Goal: Task Accomplishment & Management: Use online tool/utility

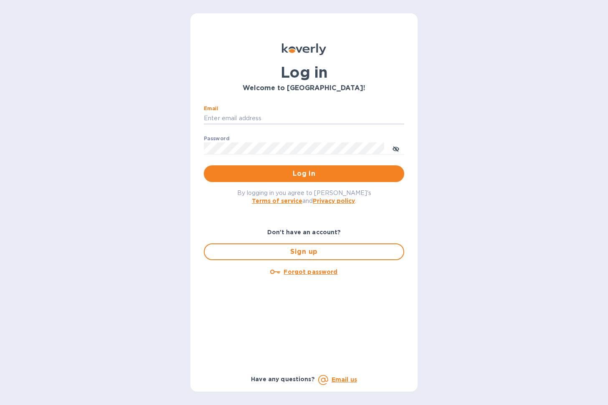
type input "[PERSON_NAME][EMAIL_ADDRESS][DOMAIN_NAME]"
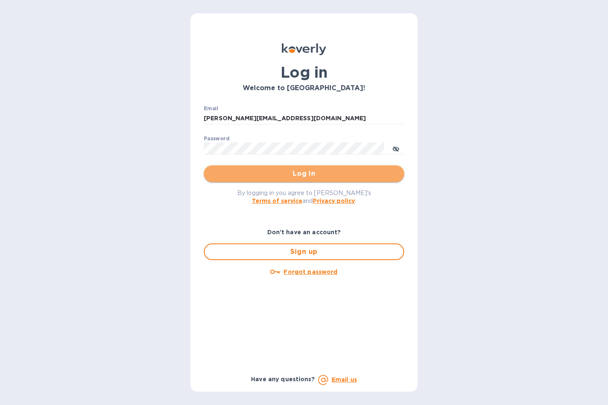
click at [297, 173] on span "Log in" at bounding box center [303, 174] width 187 height 10
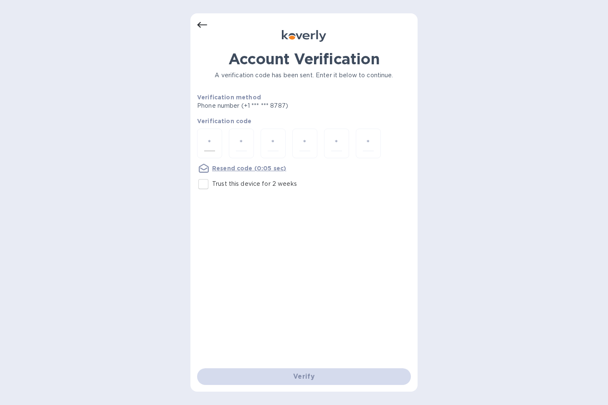
click at [205, 145] on input "number" at bounding box center [209, 143] width 11 height 15
type input "6"
type input "2"
type input "1"
type input "2"
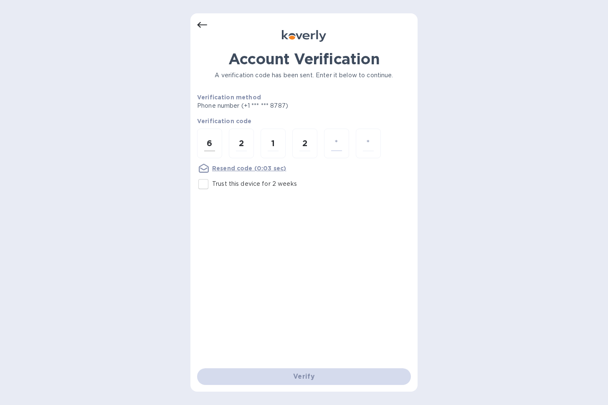
type input "4"
type input "7"
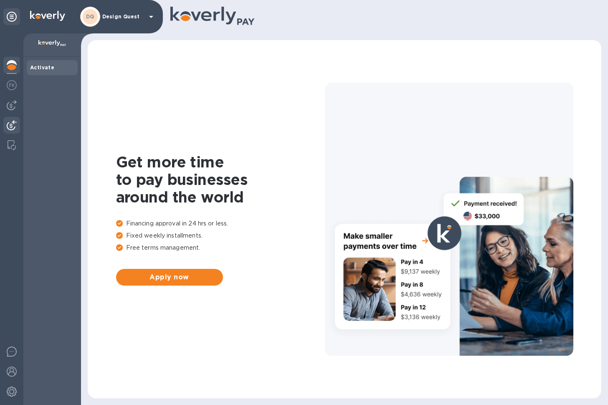
click at [12, 125] on img at bounding box center [12, 125] width 10 height 10
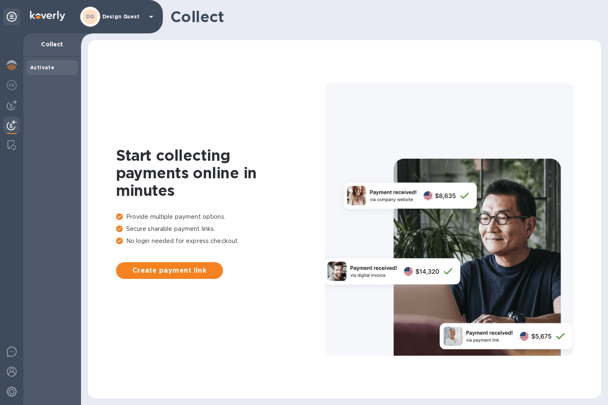
click at [21, 101] on div at bounding box center [11, 219] width 23 height 372
click at [14, 105] on img at bounding box center [12, 105] width 10 height 10
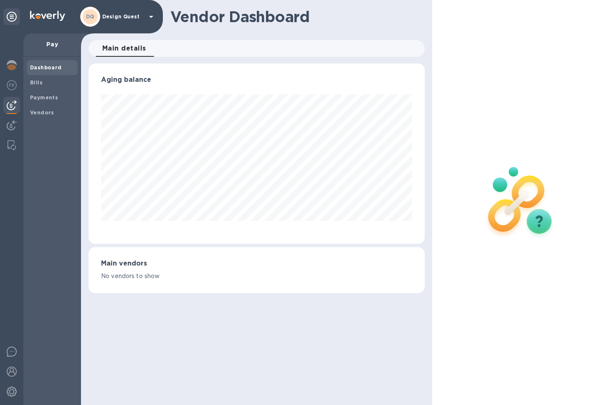
scroll to position [180, 337]
click at [37, 85] on span "Bills" at bounding box center [36, 83] width 13 height 8
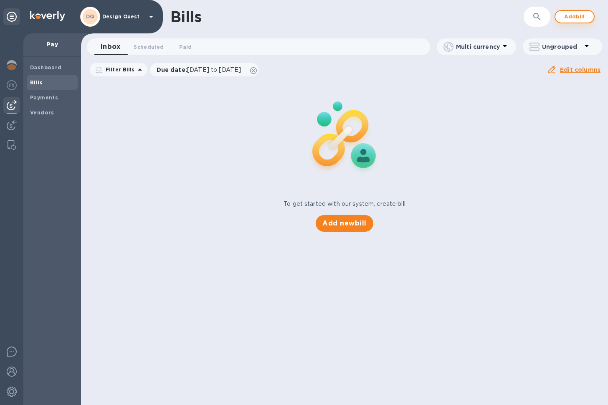
click at [574, 21] on span "Add bill" at bounding box center [574, 17] width 25 height 10
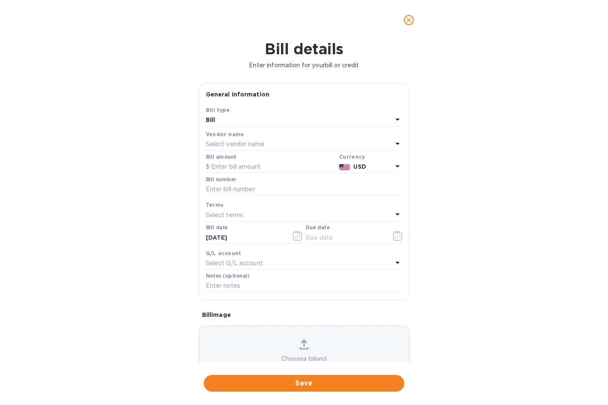
click at [409, 19] on icon "close" at bounding box center [409, 20] width 8 height 8
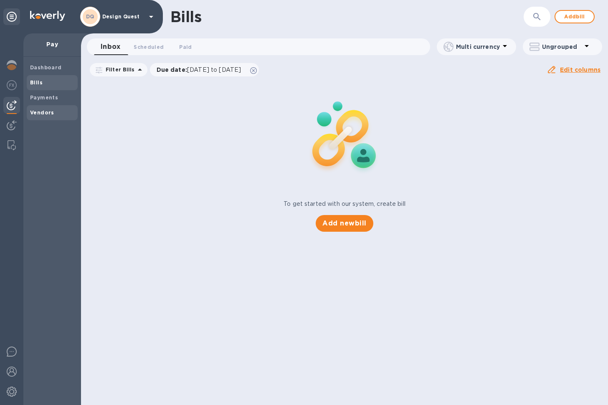
click at [46, 112] on b "Vendors" at bounding box center [42, 112] width 24 height 6
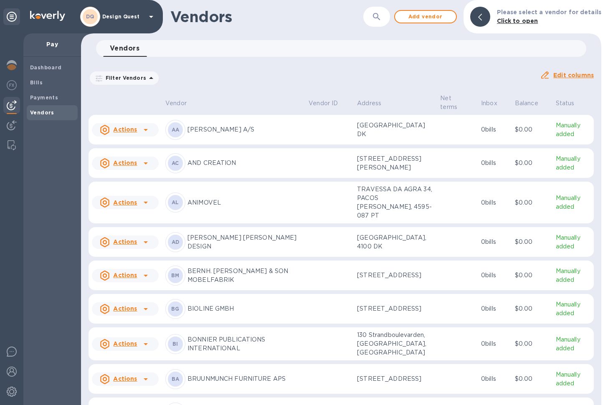
drag, startPoint x: 381, startPoint y: 16, endPoint x: 388, endPoint y: 18, distance: 6.6
click at [387, 18] on button "button" at bounding box center [377, 17] width 20 height 20
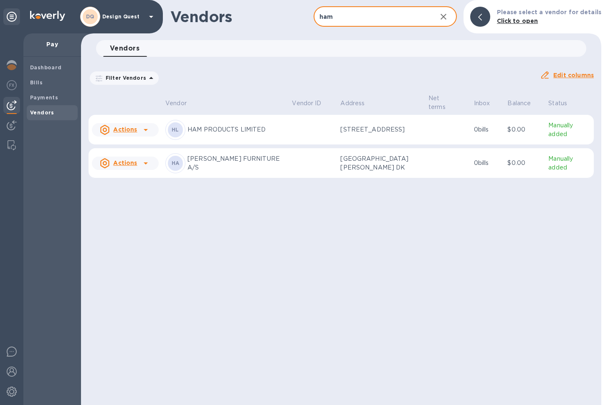
type input "ham"
click at [201, 126] on p "HAM PRODUCTS LIMITED" at bounding box center [237, 129] width 98 height 9
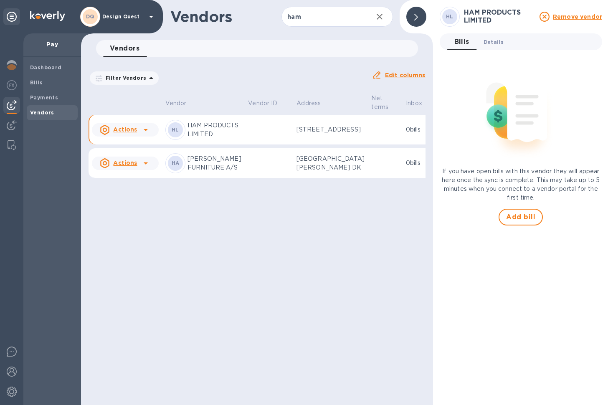
click at [495, 42] on span "Details 0" at bounding box center [494, 42] width 20 height 9
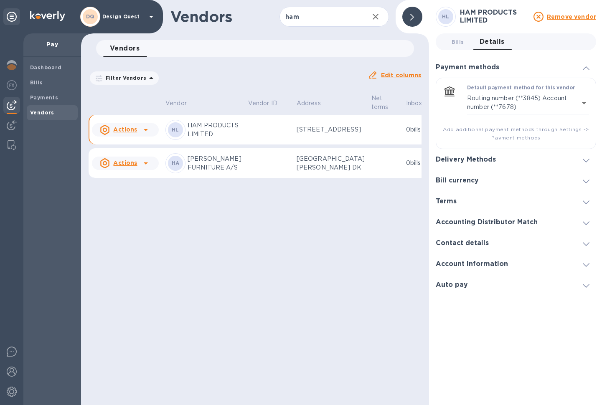
click at [587, 159] on icon at bounding box center [586, 161] width 7 height 4
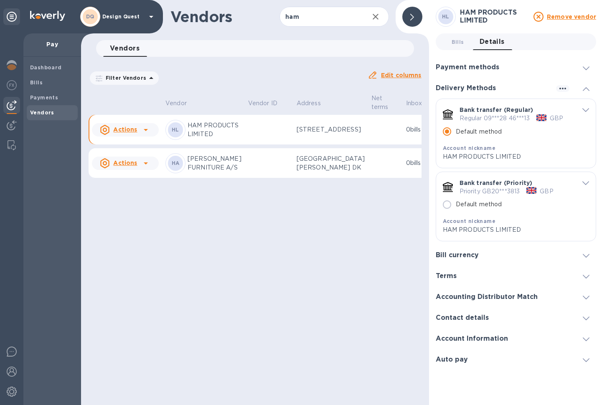
click at [588, 278] on span at bounding box center [586, 276] width 7 height 8
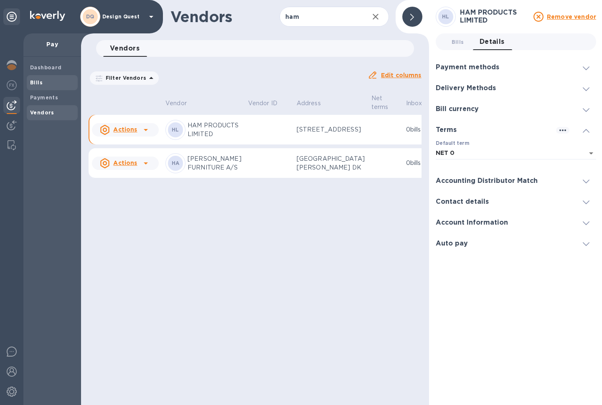
click at [38, 83] on b "Bills" at bounding box center [36, 82] width 13 height 6
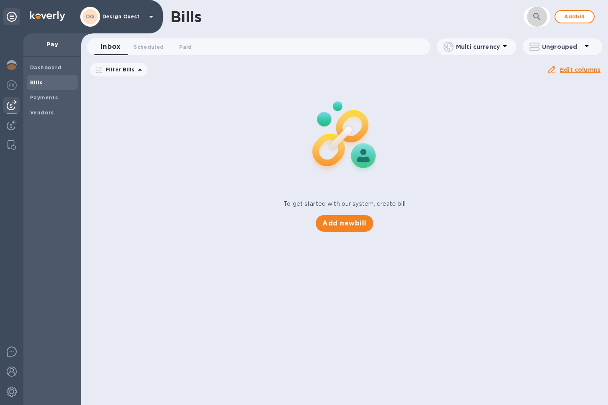
click at [532, 19] on icon "button" at bounding box center [537, 17] width 10 height 10
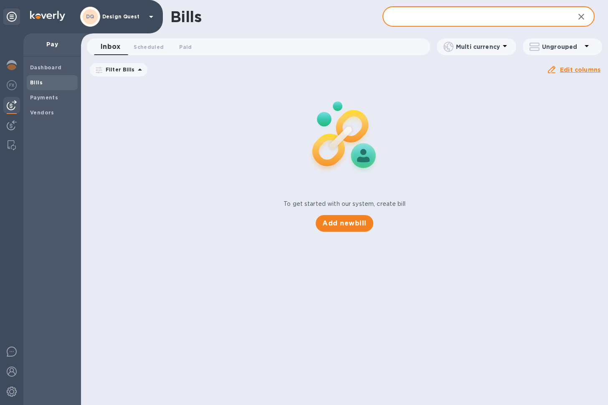
click at [40, 84] on b "Bills" at bounding box center [36, 82] width 13 height 6
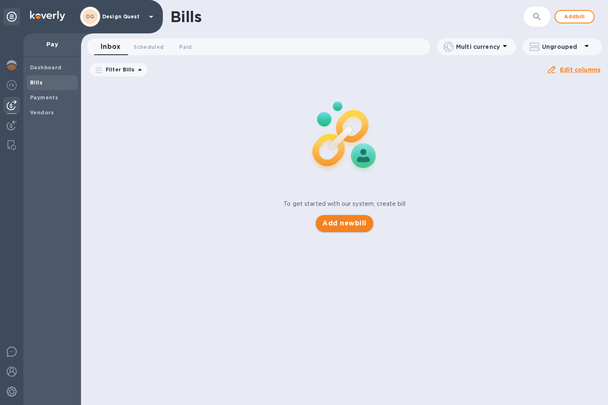
click at [346, 225] on span "Add new bill" at bounding box center [344, 223] width 44 height 10
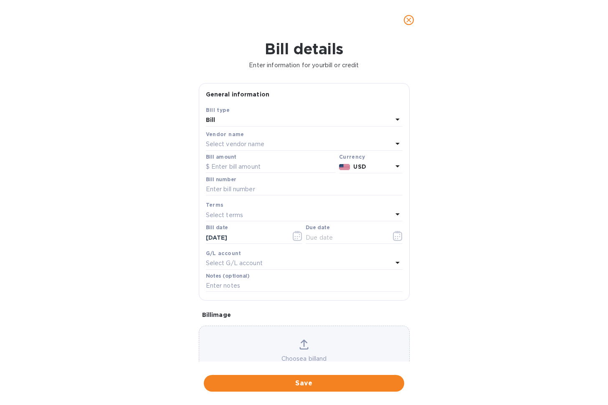
click at [281, 143] on div "Select vendor name" at bounding box center [299, 145] width 187 height 12
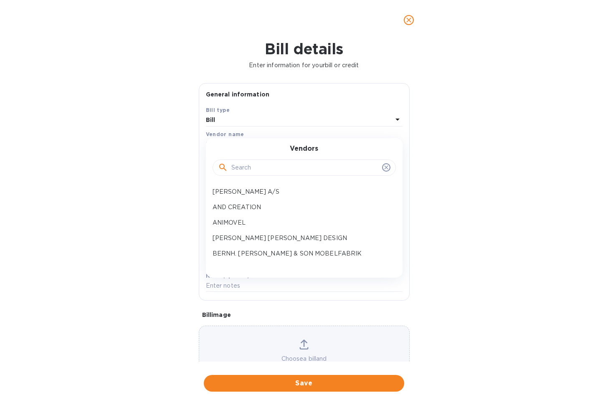
click at [262, 167] on input "text" at bounding box center [304, 168] width 147 height 13
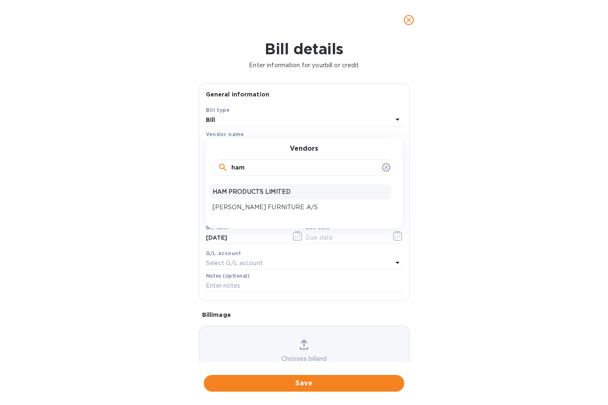
type input "ham"
click at [270, 193] on p "HAM PRODUCTS LIMITED" at bounding box center [301, 192] width 177 height 9
type input "[DATE]"
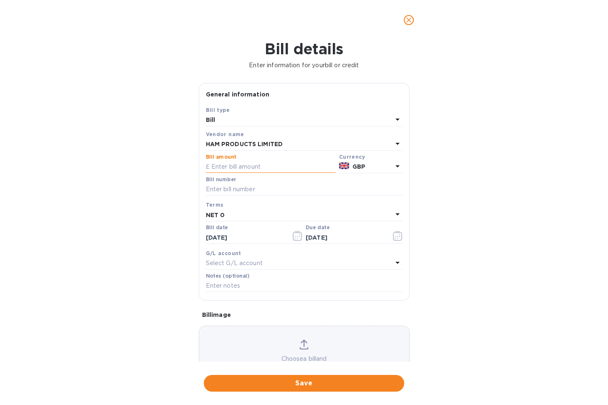
click at [271, 166] on input "text" at bounding box center [271, 167] width 130 height 13
type input "119.80"
type input "10087-1025"
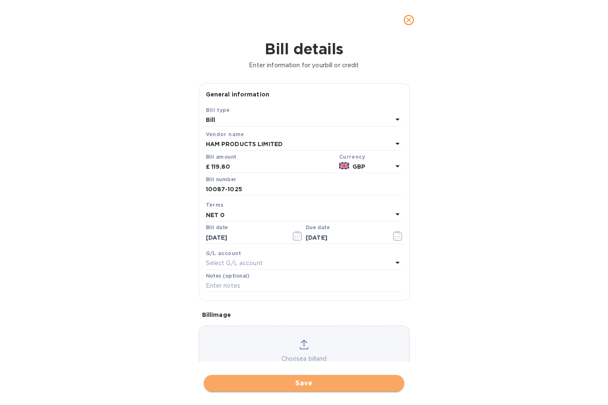
click at [306, 378] on span "Save" at bounding box center [303, 383] width 187 height 10
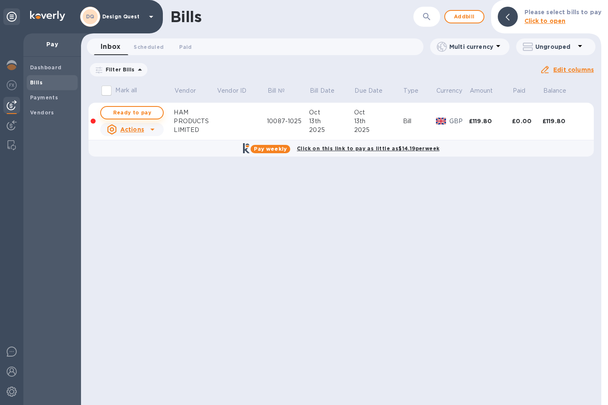
click at [137, 113] on span "Ready to pay" at bounding box center [132, 113] width 48 height 10
checkbox input "true"
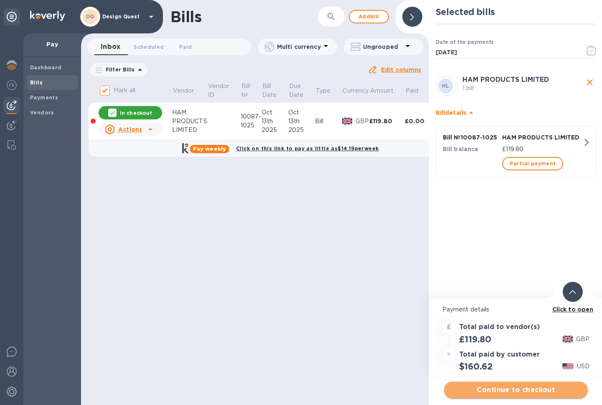
click at [507, 390] on span "Continue to checkout" at bounding box center [516, 390] width 130 height 10
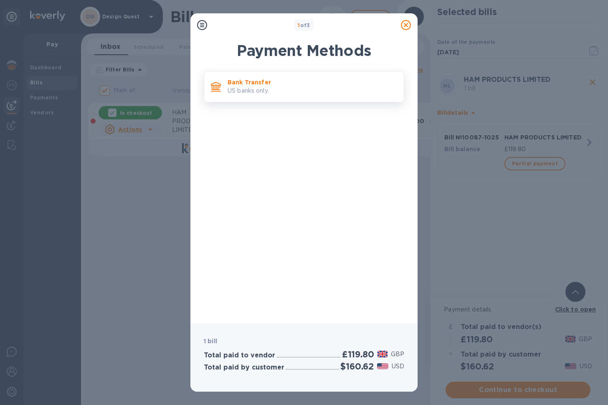
click at [273, 91] on p "US banks only." at bounding box center [313, 90] width 170 height 9
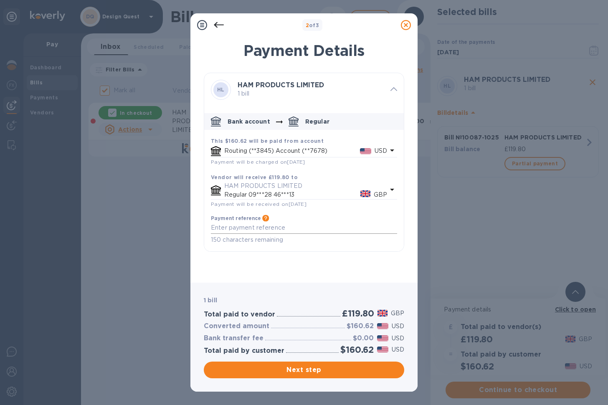
click at [249, 226] on textarea "default-method" at bounding box center [304, 227] width 186 height 7
type textarea "i"
type textarea "Invoice 10087-1025"
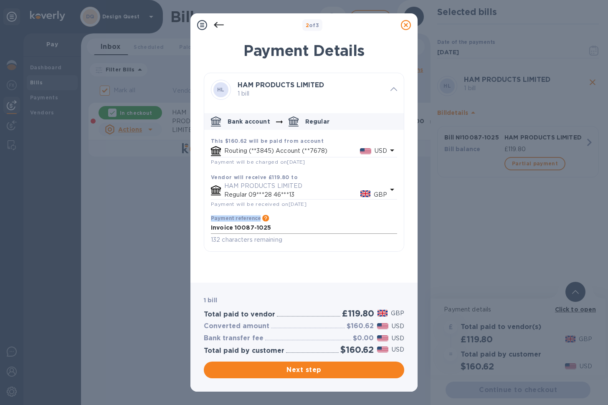
drag, startPoint x: 210, startPoint y: 225, endPoint x: 248, endPoint y: 226, distance: 37.2
click at [247, 225] on div "Payment reference Information that will be provided to the beneficiary bank and…" at bounding box center [304, 230] width 193 height 36
click at [286, 226] on textarea "Invoice 10087-1025" at bounding box center [304, 227] width 186 height 7
drag, startPoint x: 212, startPoint y: 225, endPoint x: 274, endPoint y: 226, distance: 62.2
click at [274, 226] on textarea "Invoice 10087-1025" at bounding box center [304, 227] width 186 height 7
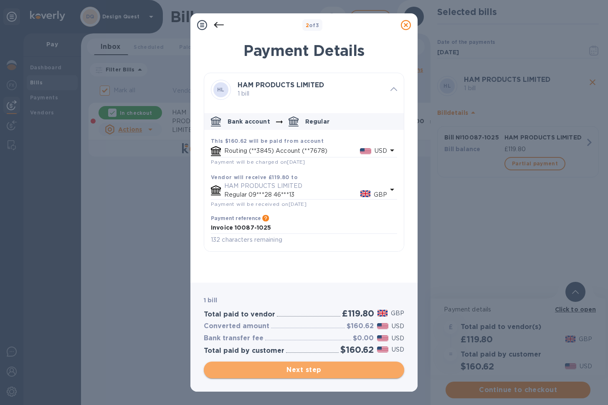
click at [312, 368] on span "Next step" at bounding box center [303, 370] width 187 height 10
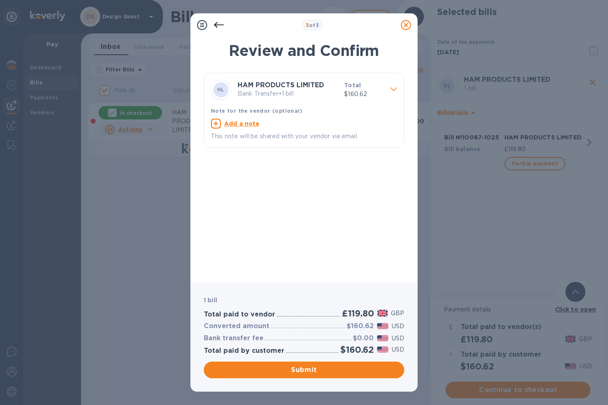
click at [244, 122] on u "Add a note" at bounding box center [241, 123] width 35 height 7
click at [247, 125] on textarea at bounding box center [297, 124] width 173 height 7
paste textarea "Invoice 10087-1025"
type textarea "Invoice 10087-1025"
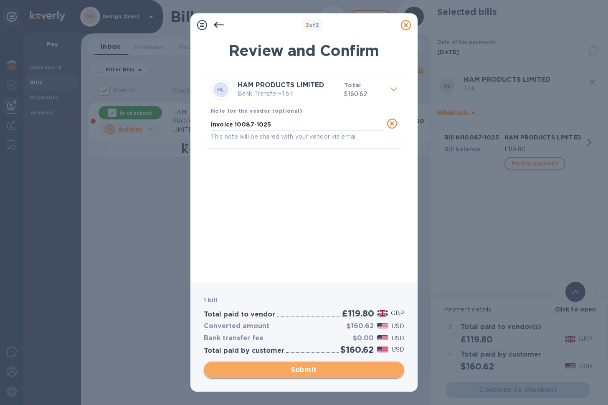
click at [303, 368] on span "Submit" at bounding box center [303, 370] width 187 height 10
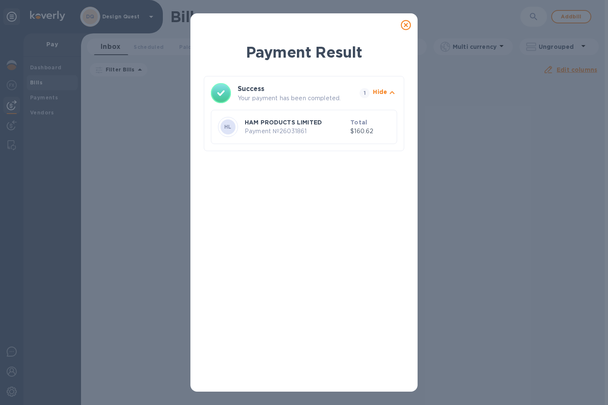
click at [405, 24] on icon at bounding box center [406, 25] width 10 height 10
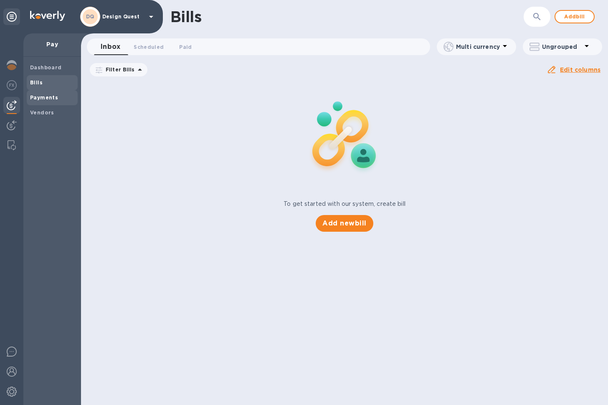
click at [41, 96] on b "Payments" at bounding box center [44, 97] width 28 height 6
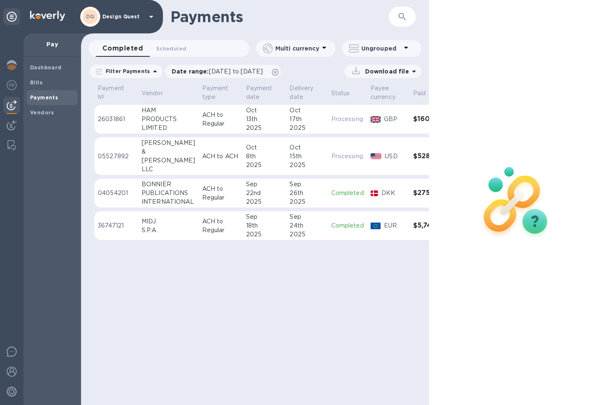
click at [190, 123] on div "PRODUCTS" at bounding box center [169, 119] width 54 height 9
